Goal: Navigation & Orientation: Find specific page/section

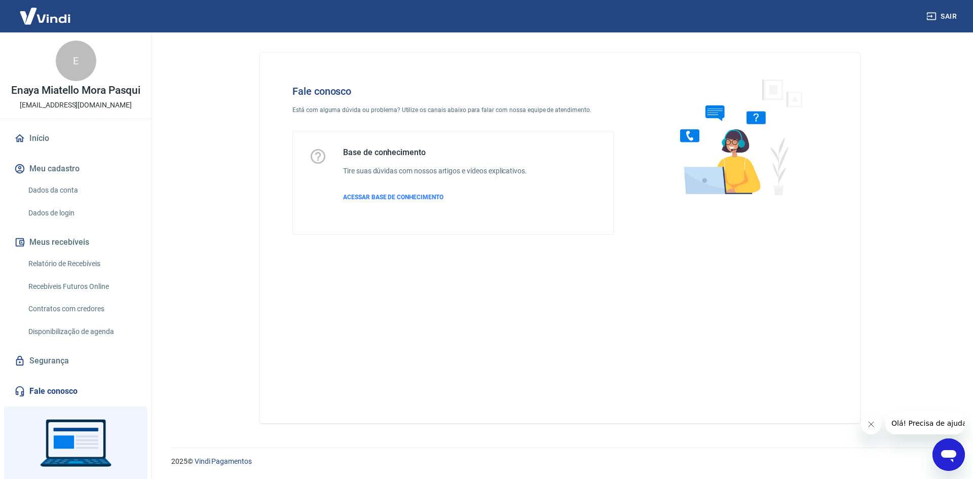
click at [35, 149] on link "Início" at bounding box center [75, 138] width 127 height 22
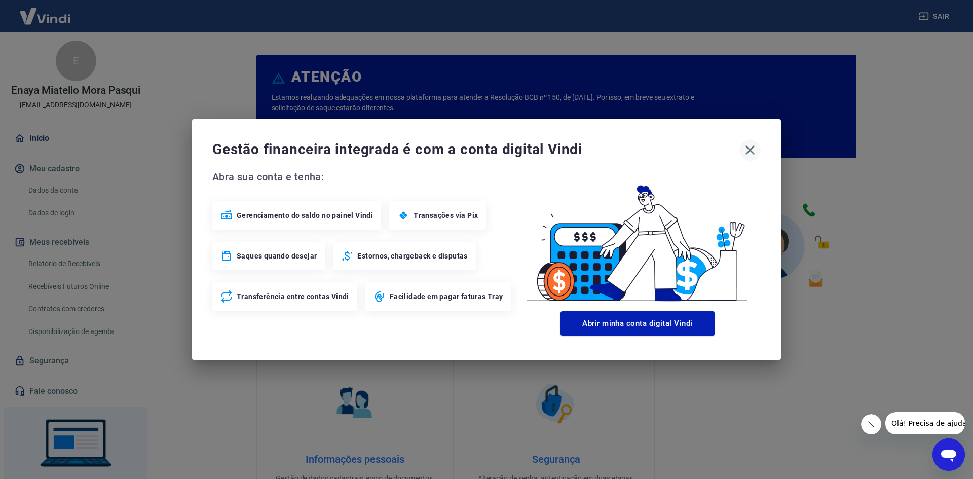
click at [751, 156] on icon "button" at bounding box center [750, 150] width 16 height 16
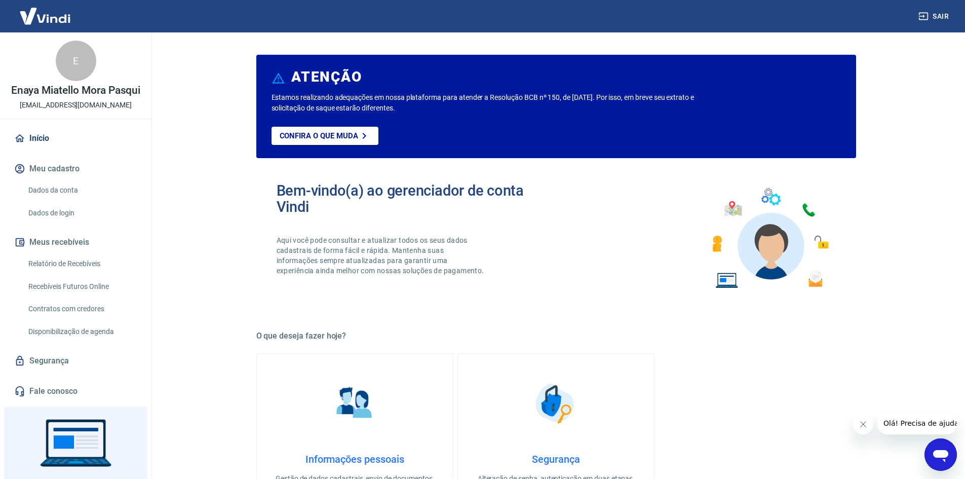
click at [40, 149] on link "Início" at bounding box center [75, 138] width 127 height 22
click at [37, 138] on link "Início" at bounding box center [75, 138] width 127 height 22
